Goal: Task Accomplishment & Management: Use online tool/utility

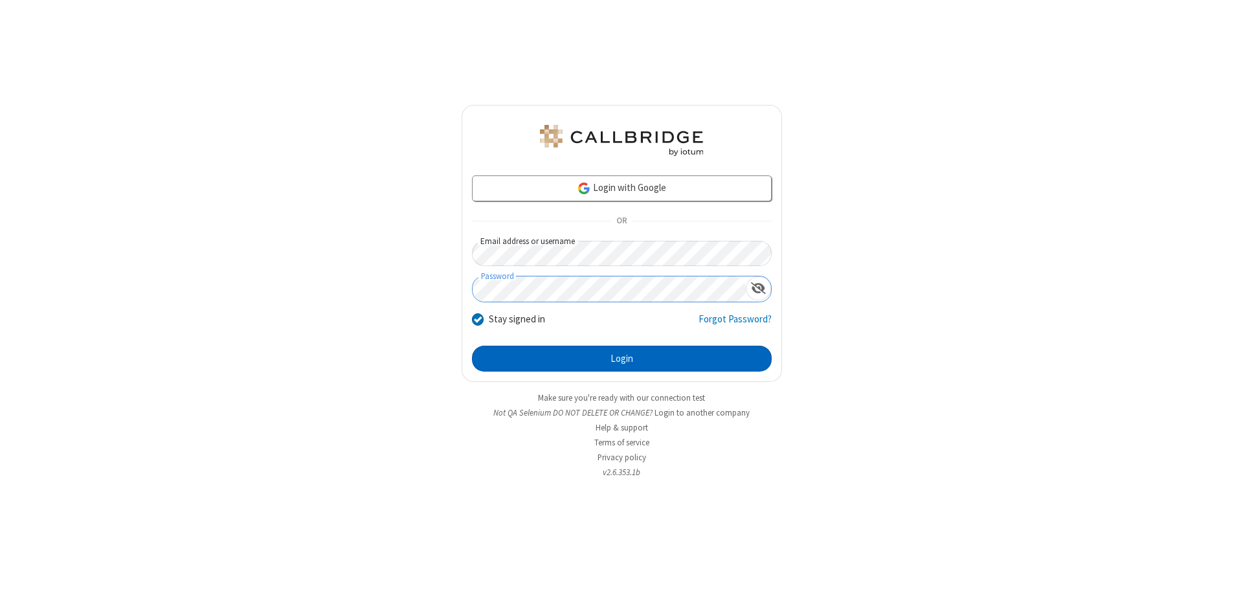
click at [621, 359] on button "Login" at bounding box center [622, 359] width 300 height 26
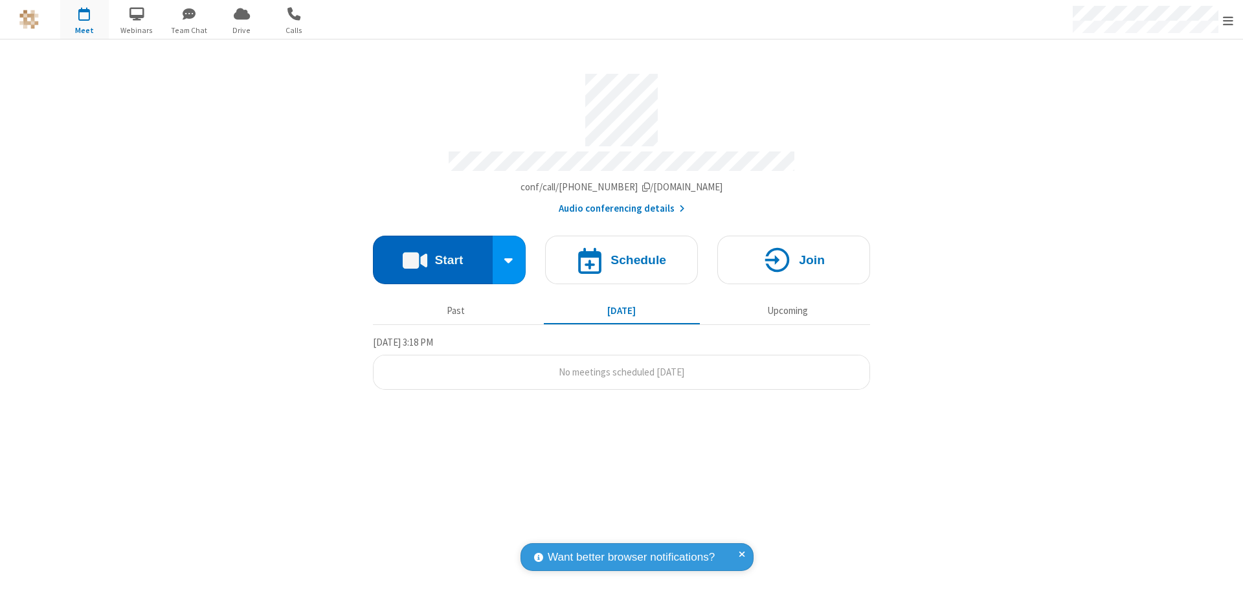
click at [432, 254] on button "Start" at bounding box center [433, 260] width 120 height 49
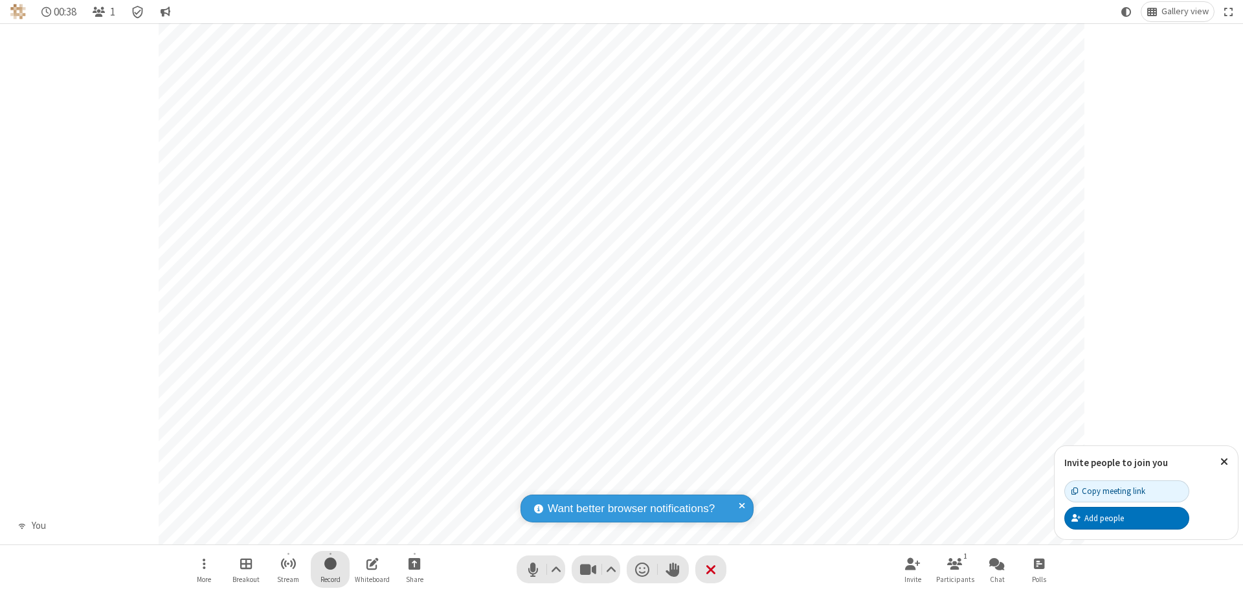
click at [330, 569] on span "Start recording" at bounding box center [330, 563] width 12 height 16
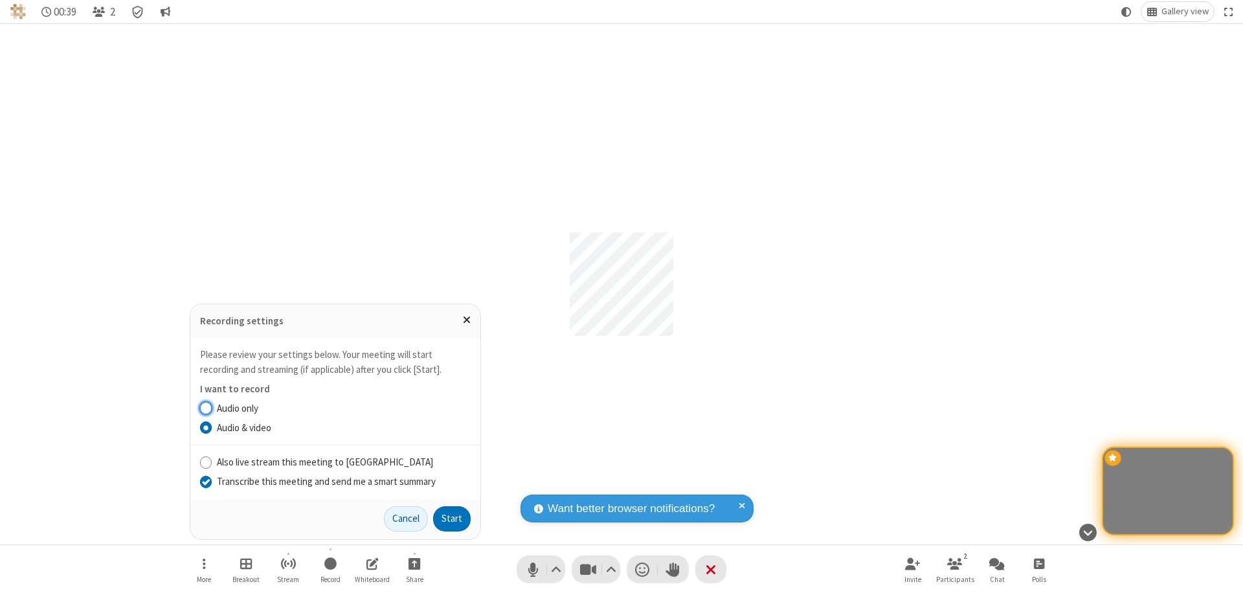
click at [205, 481] on input "Transcribe this meeting and send me a smart summary" at bounding box center [206, 482] width 12 height 14
click at [205, 462] on input "Also live stream this meeting to Callbridge" at bounding box center [206, 462] width 12 height 14
click at [452, 519] on button "Start" at bounding box center [452, 519] width 38 height 26
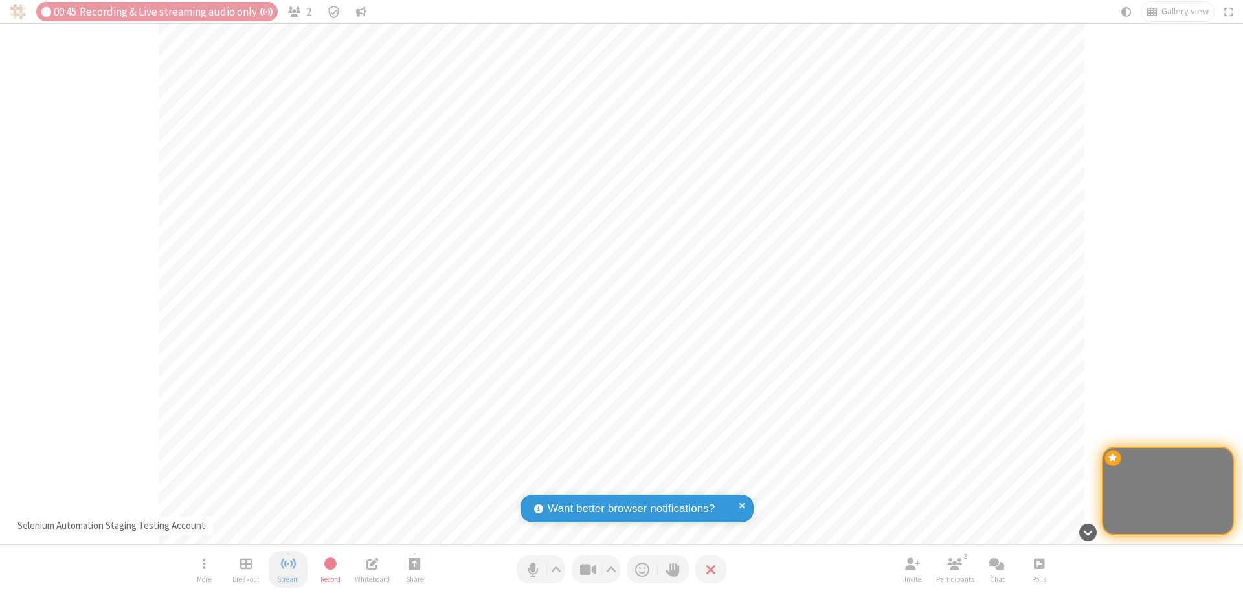
click at [288, 569] on span "Stop streaming" at bounding box center [288, 563] width 16 height 16
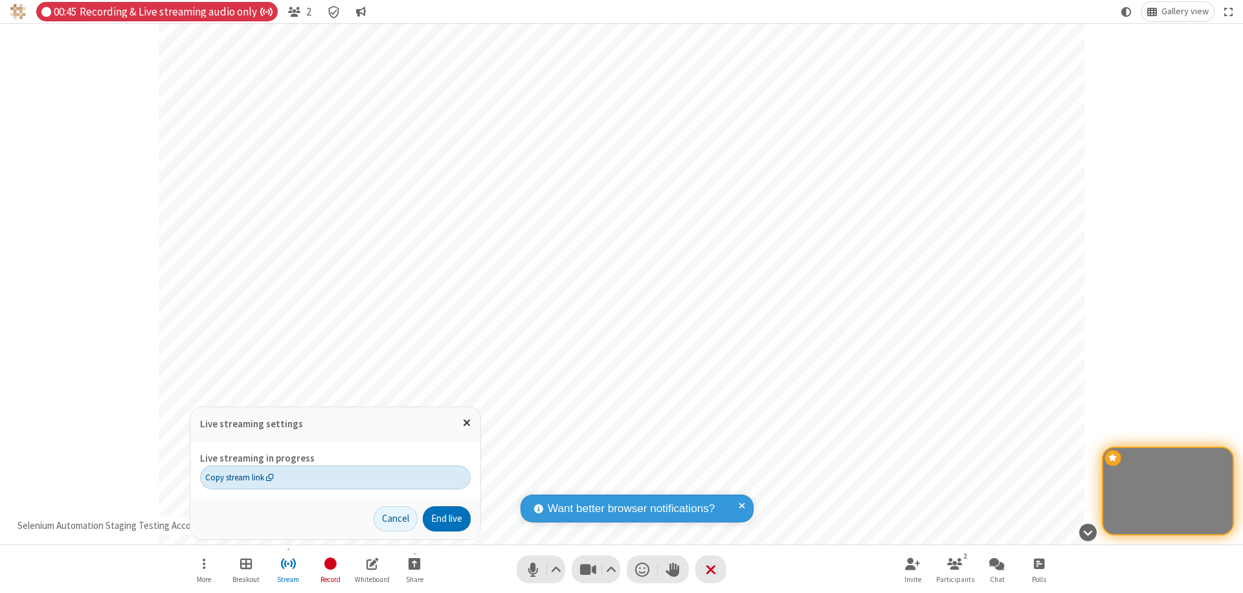
click at [239, 477] on span "Copy stream link" at bounding box center [239, 477] width 69 height 12
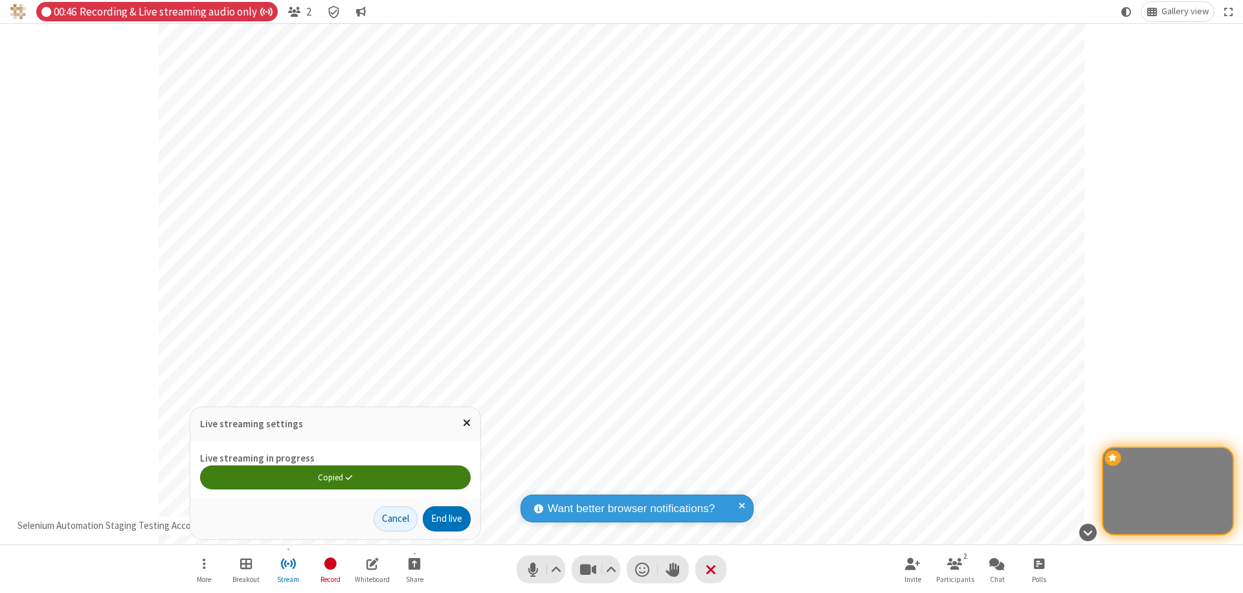
click at [466, 423] on span "Close popover" at bounding box center [467, 422] width 8 height 11
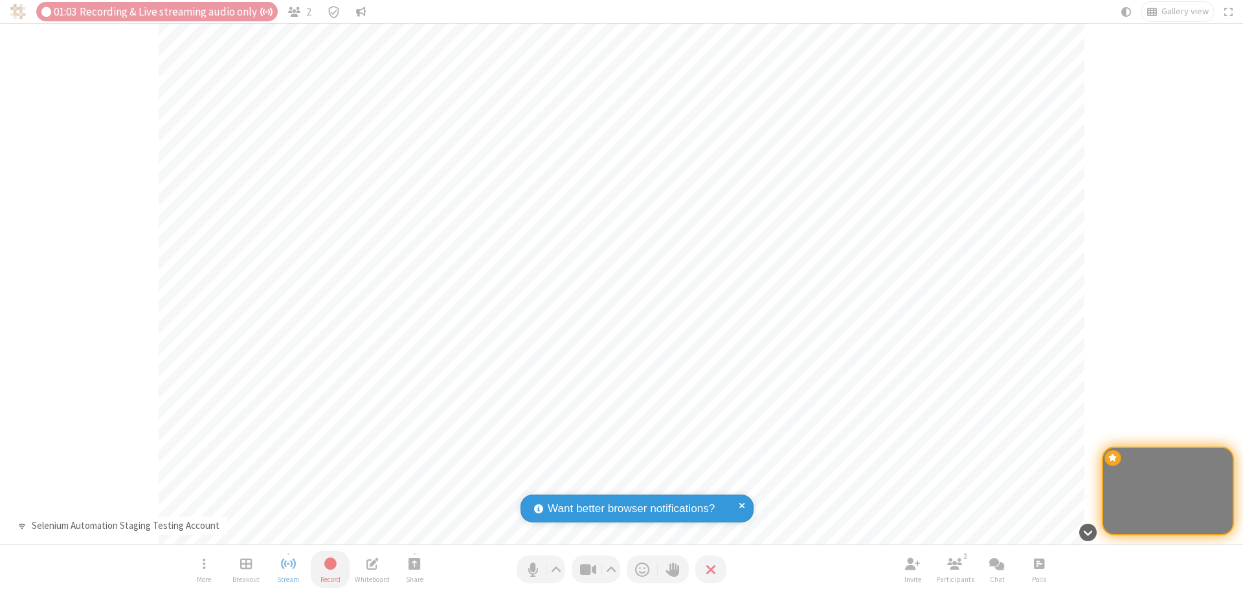
click at [330, 569] on span "Stop recording" at bounding box center [329, 563] width 15 height 16
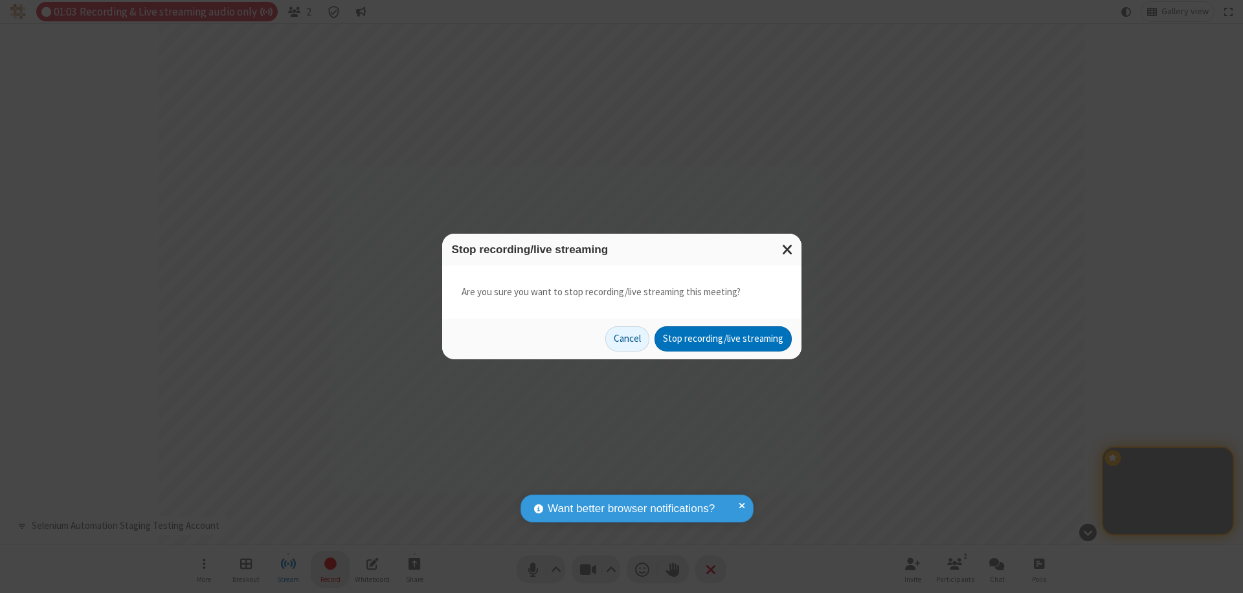
click at [722, 339] on button "Stop recording/live streaming" at bounding box center [722, 339] width 137 height 26
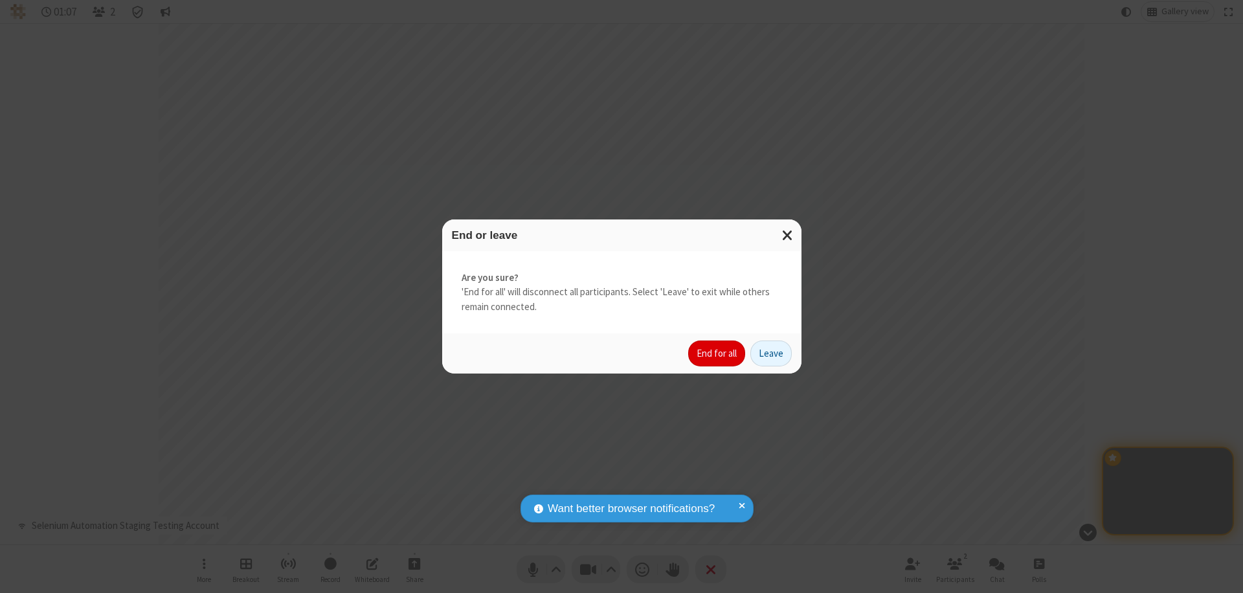
click at [717, 353] on button "End for all" at bounding box center [716, 354] width 57 height 26
